Goal: Task Accomplishment & Management: Manage account settings

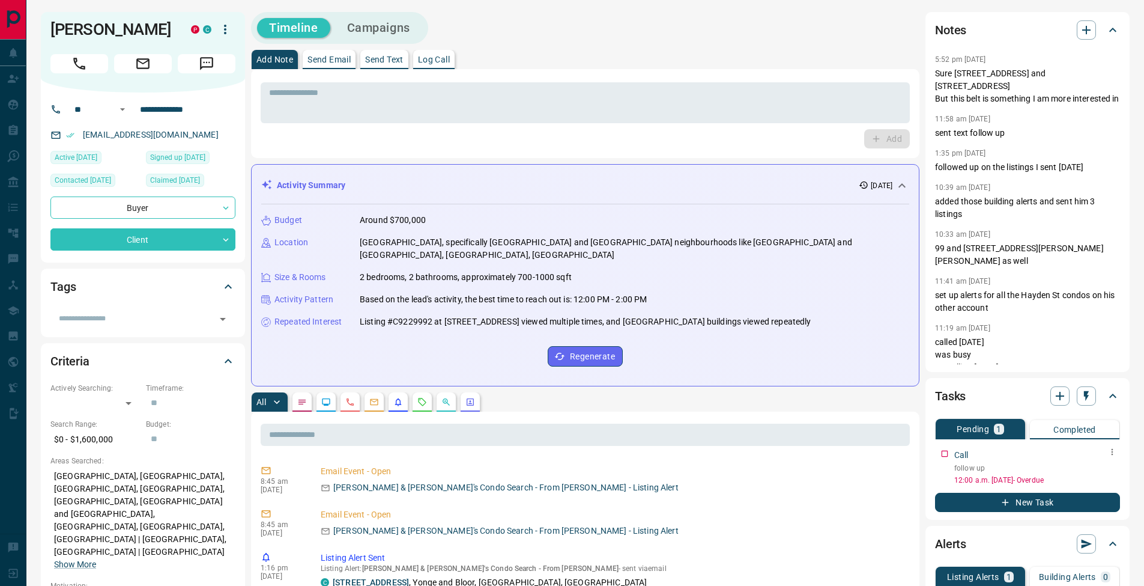
click at [1117, 452] on button "button" at bounding box center [1113, 452] width 16 height 16
click at [1110, 475] on li "Edit" at bounding box center [1093, 475] width 53 height 18
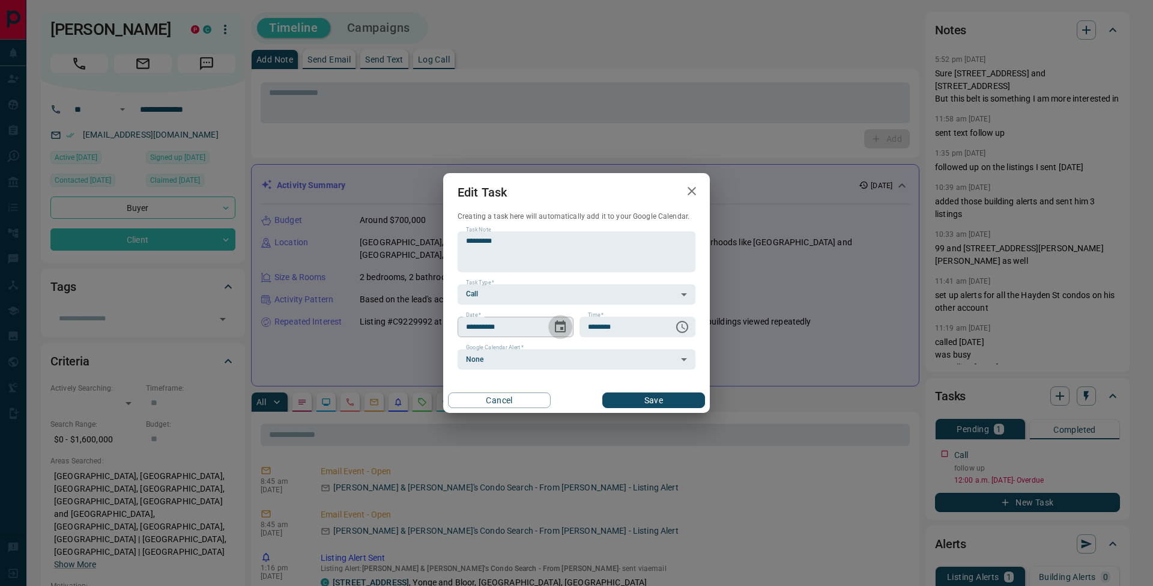
click at [565, 330] on icon "Choose date, selected date is Oct 15, 2025" at bounding box center [560, 326] width 11 height 12
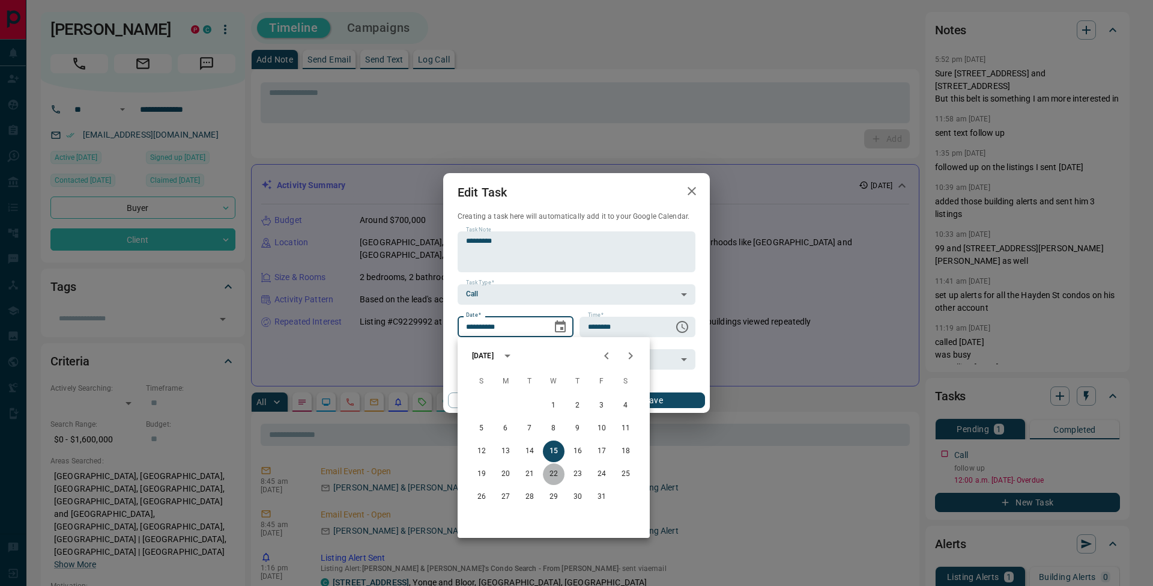
click at [556, 469] on button "22" at bounding box center [554, 474] width 22 height 22
type input "**********"
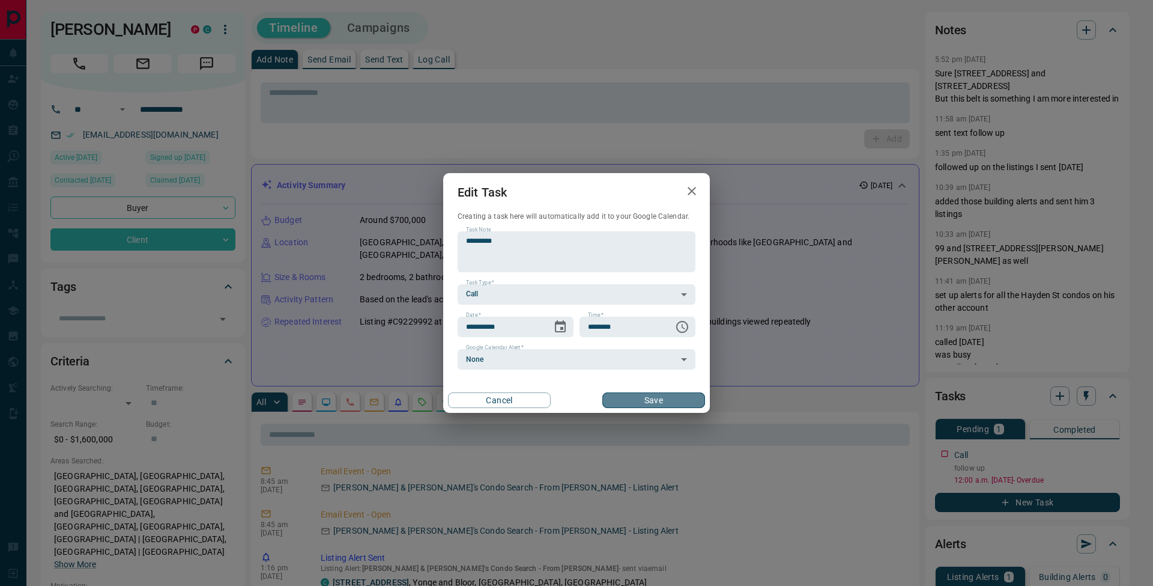
click at [650, 401] on button "Save" at bounding box center [653, 400] width 103 height 16
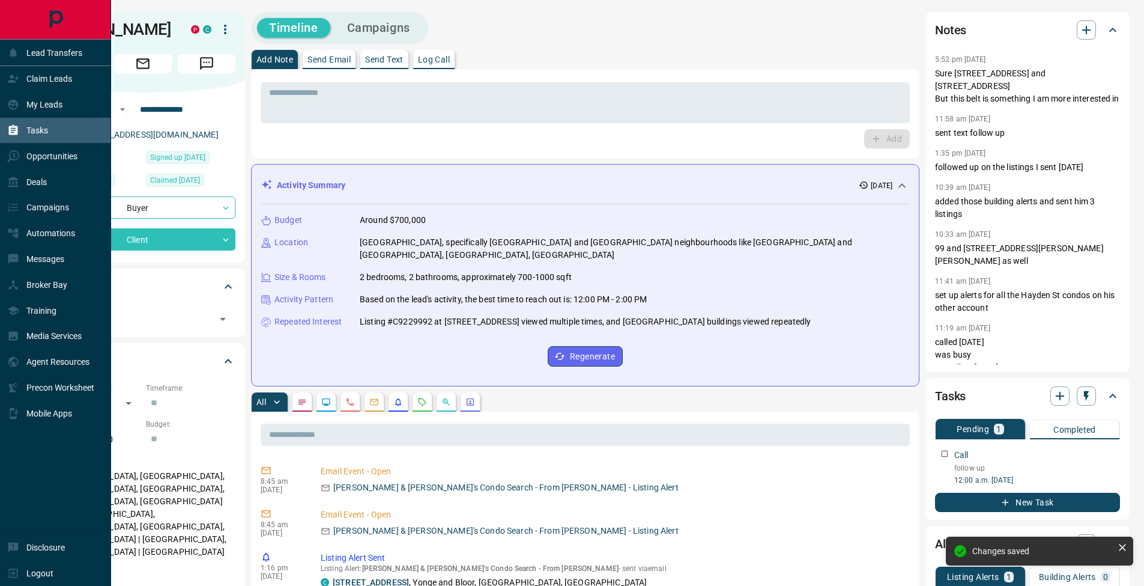
click at [17, 129] on icon at bounding box center [13, 130] width 9 height 10
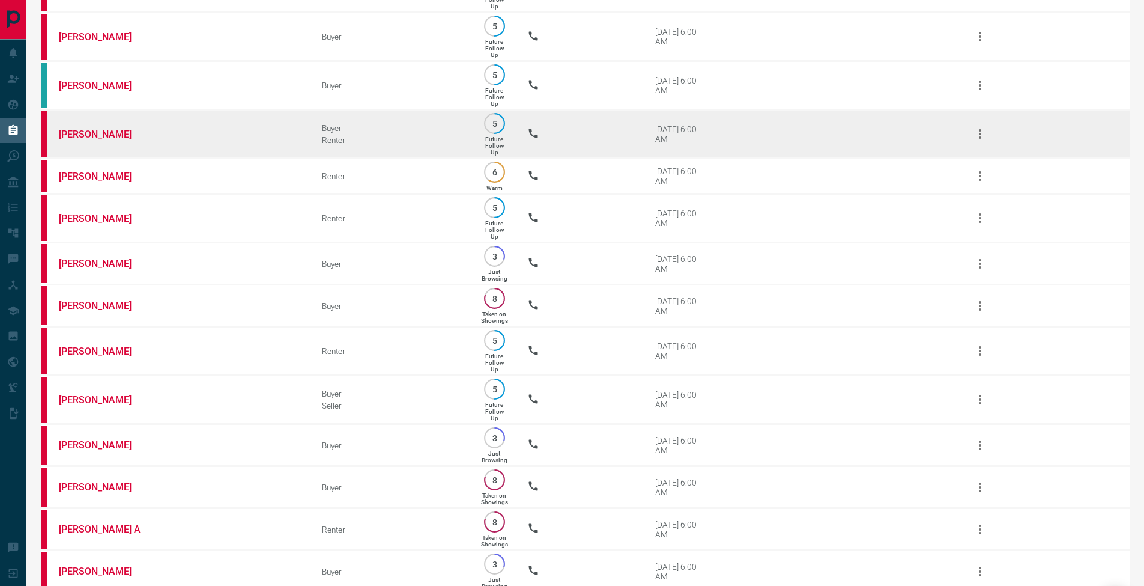
scroll to position [914, 0]
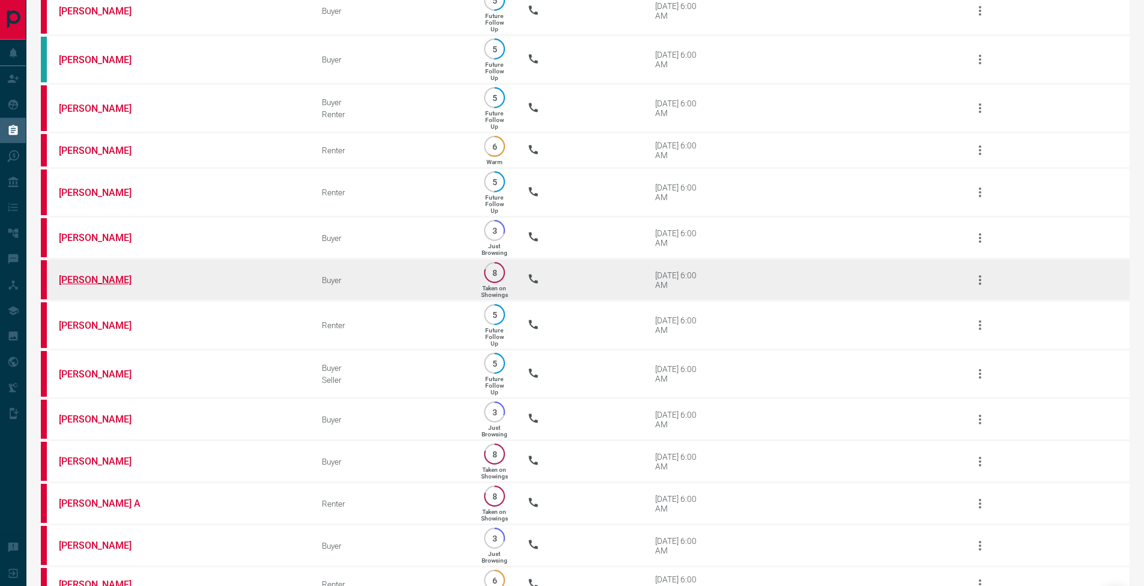
click at [94, 285] on link "[PERSON_NAME]" at bounding box center [104, 279] width 90 height 11
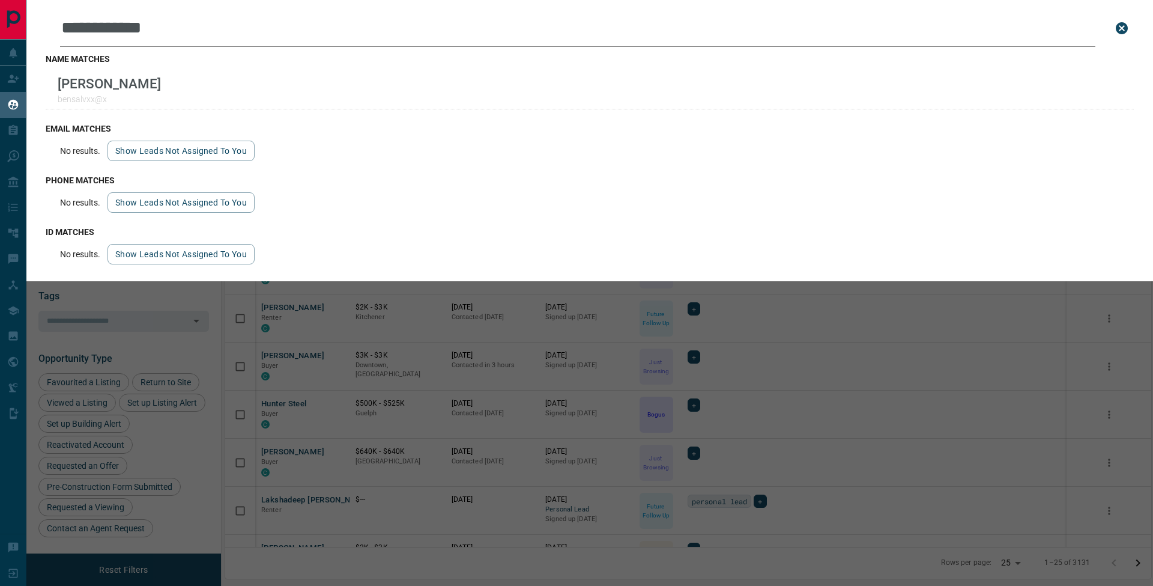
scroll to position [469, 917]
click at [1126, 29] on icon "close search bar" at bounding box center [1122, 28] width 12 height 12
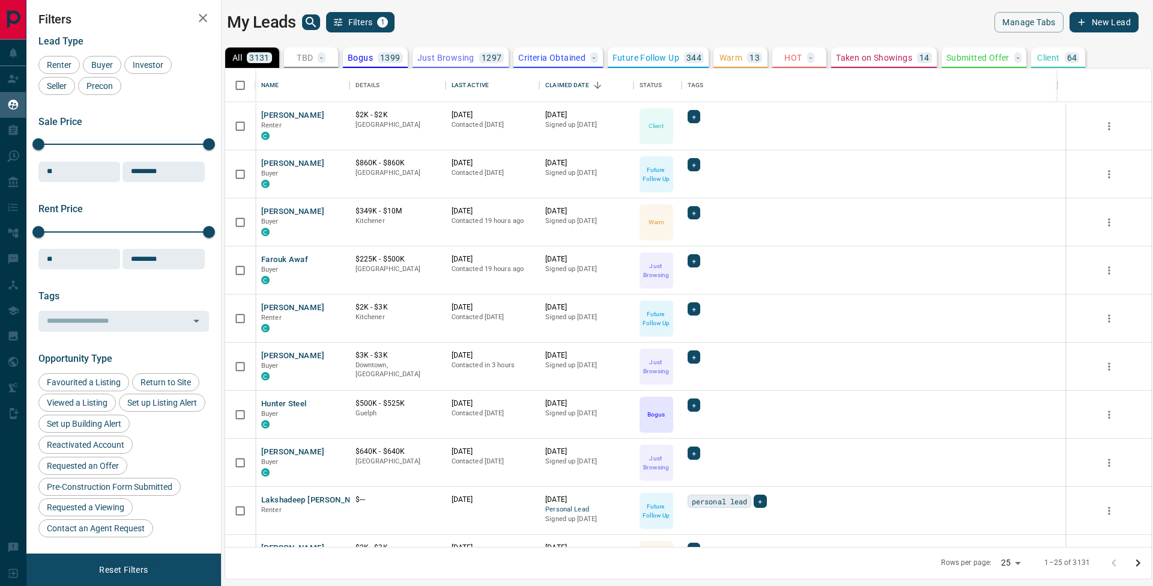
click at [317, 28] on icon "search button" at bounding box center [311, 22] width 14 height 14
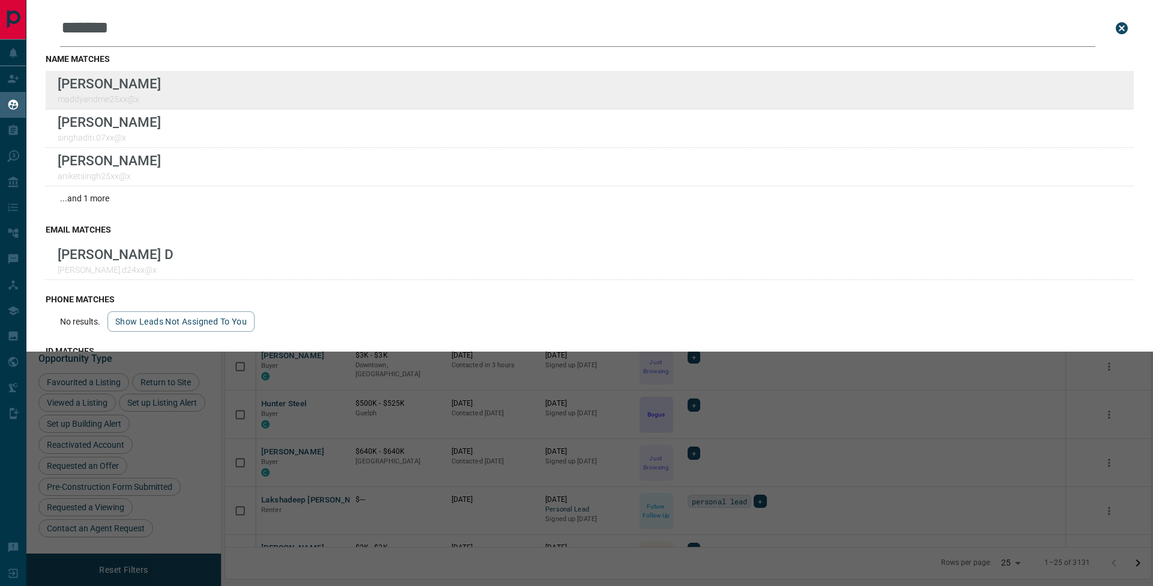
type input "******"
